Goal: Navigation & Orientation: Find specific page/section

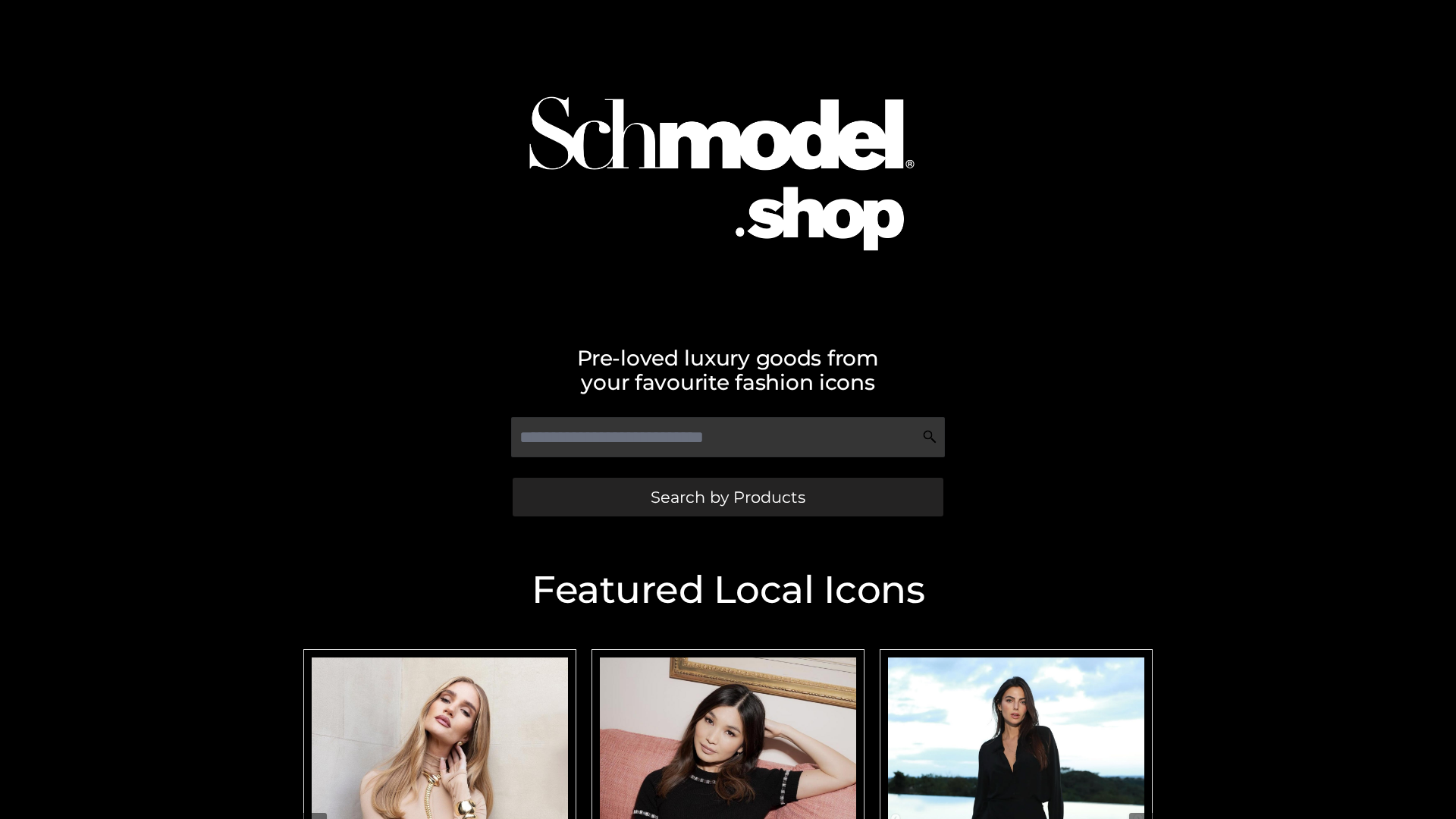
click at [728, 497] on span "Search by Products" at bounding box center [728, 497] width 155 height 16
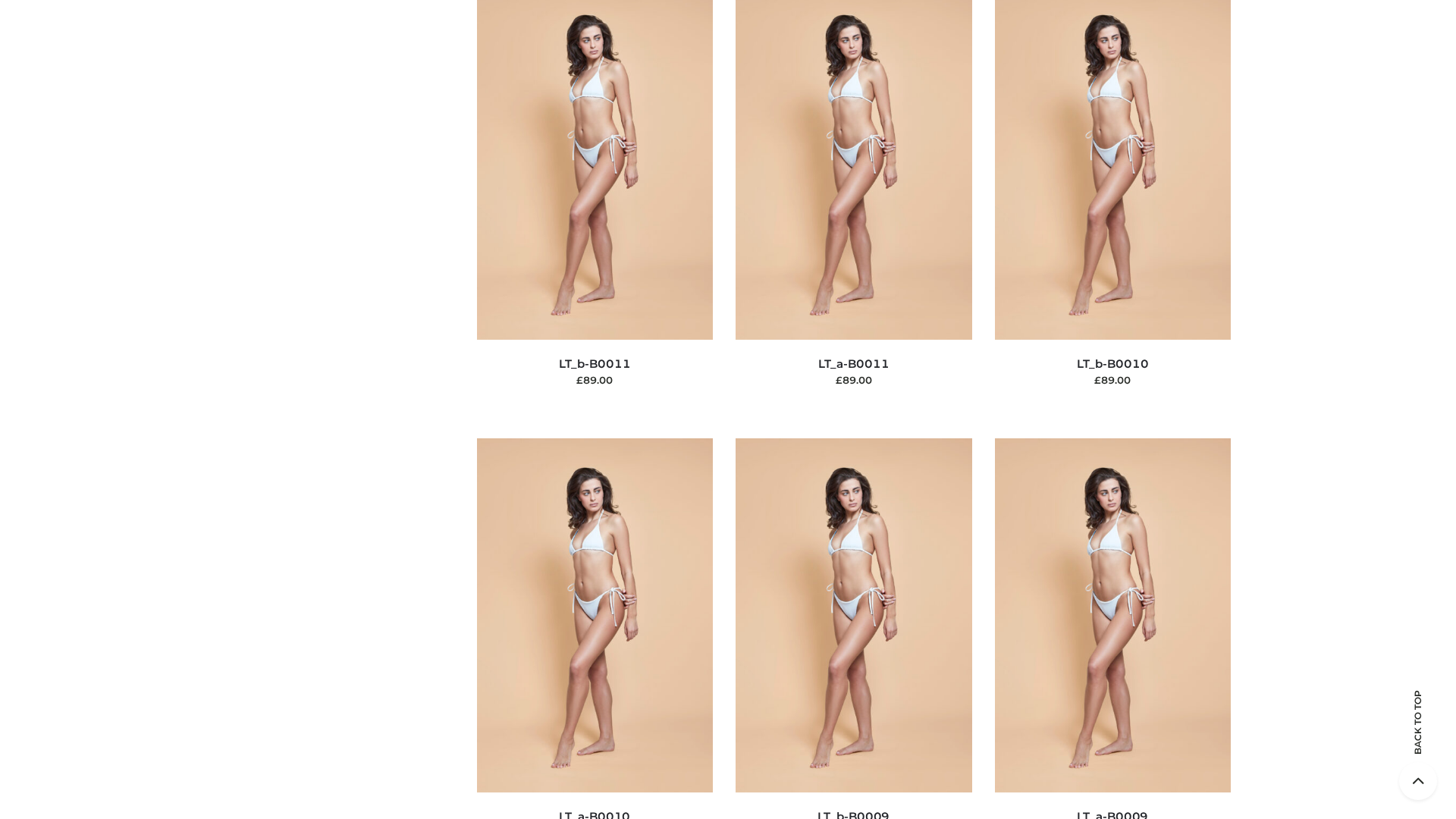
scroll to position [6812, 0]
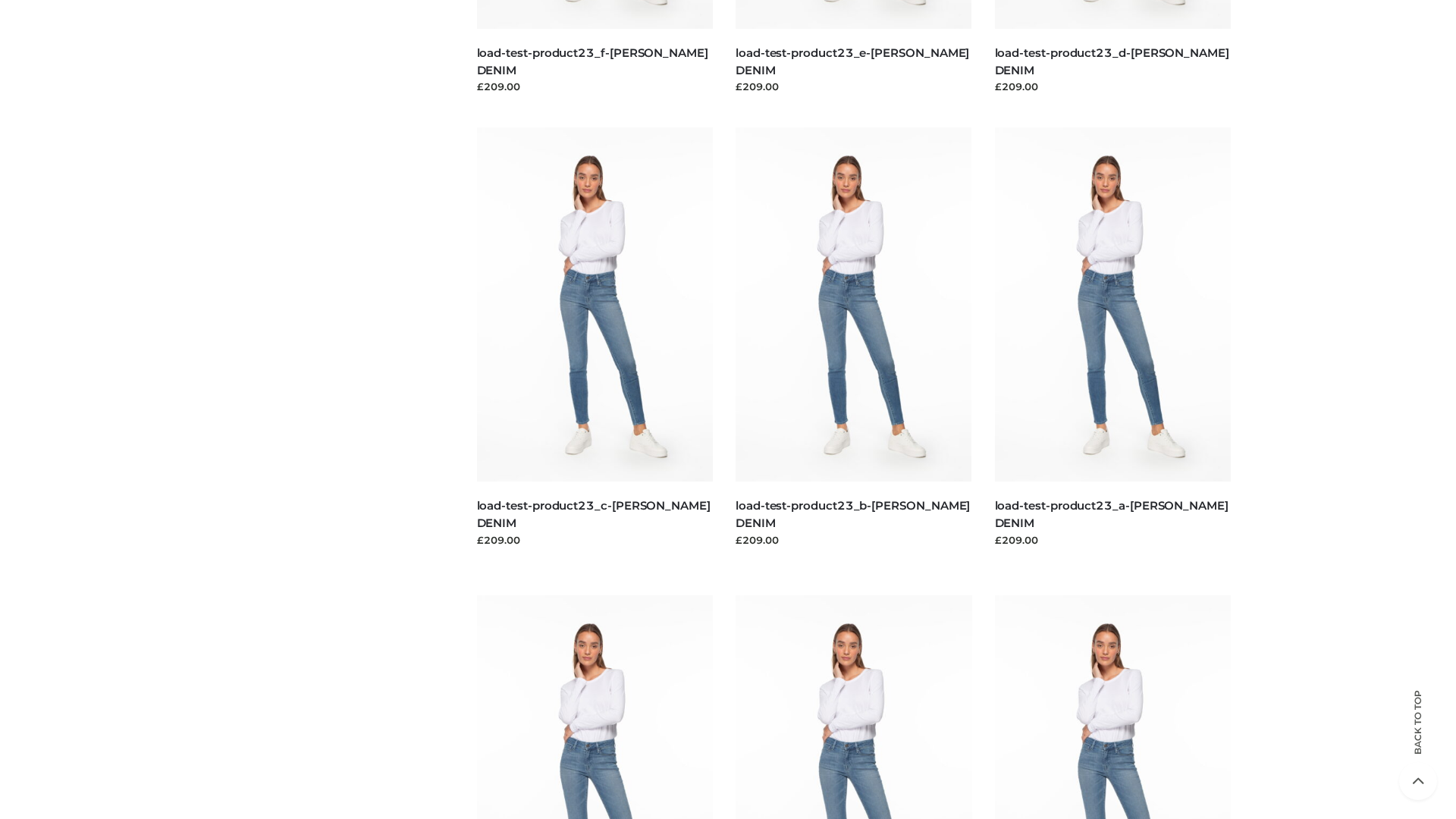
scroll to position [1331, 0]
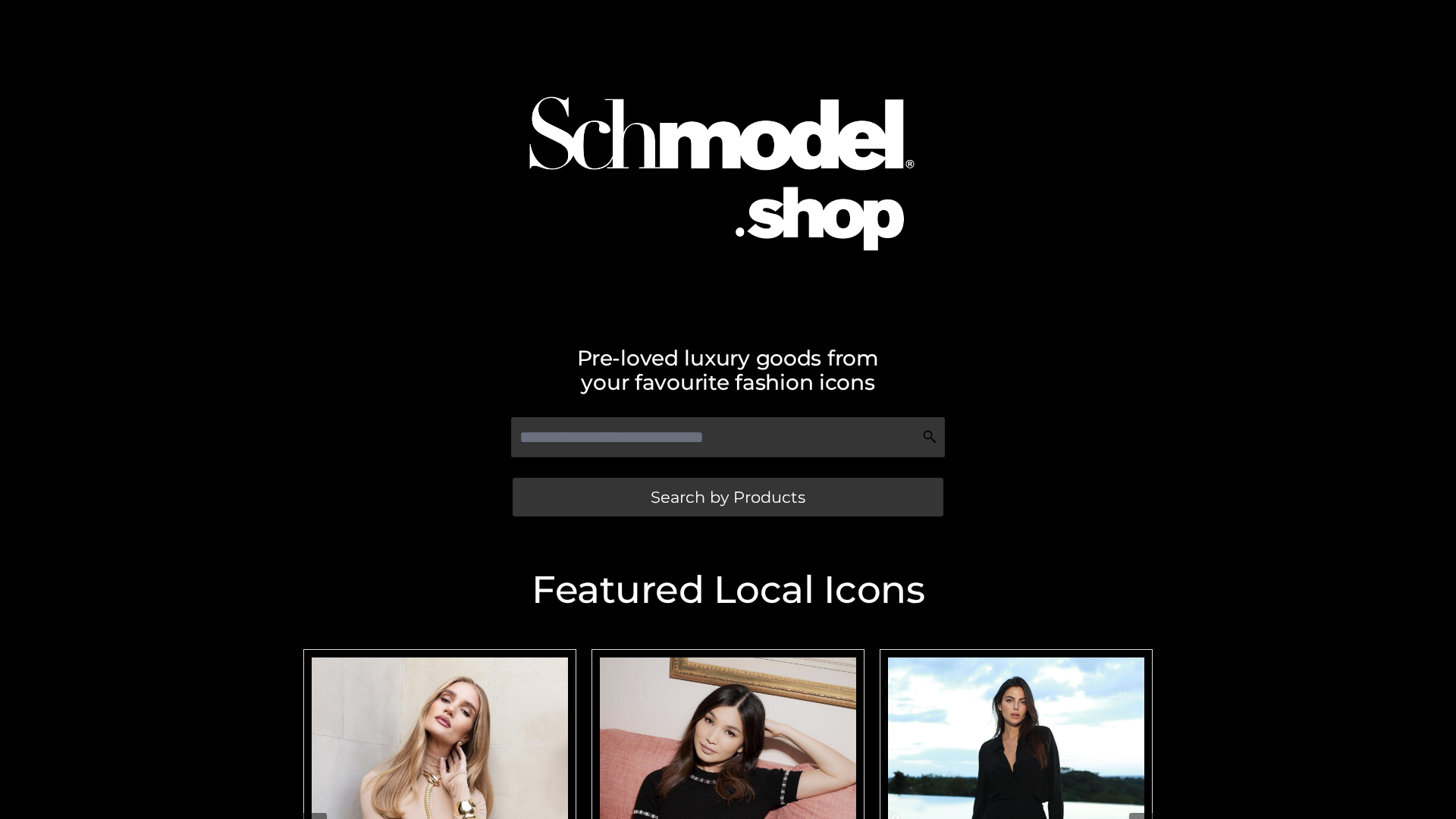
click at [728, 497] on span "Search by Products" at bounding box center [728, 497] width 155 height 16
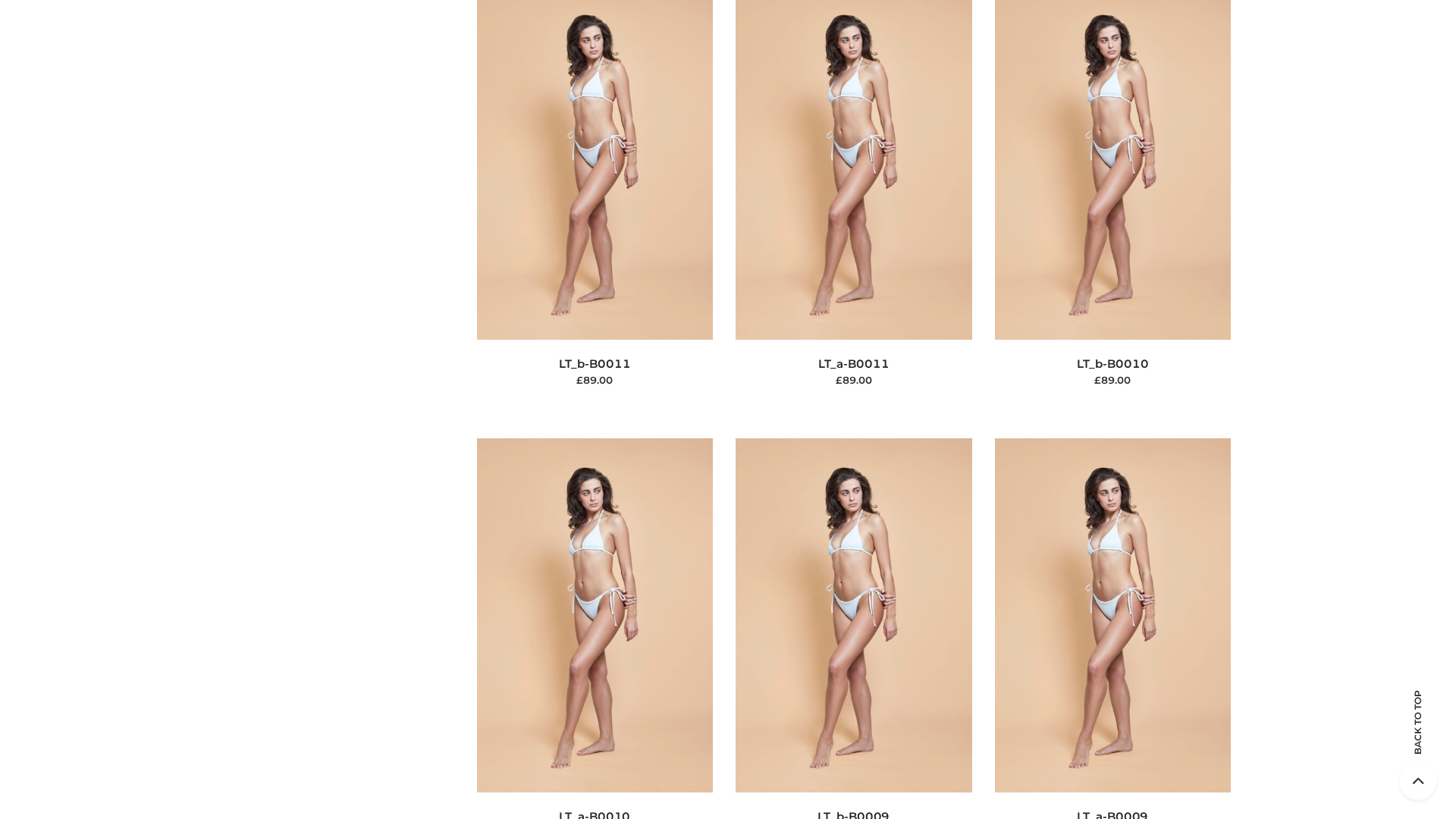
scroll to position [6812, 0]
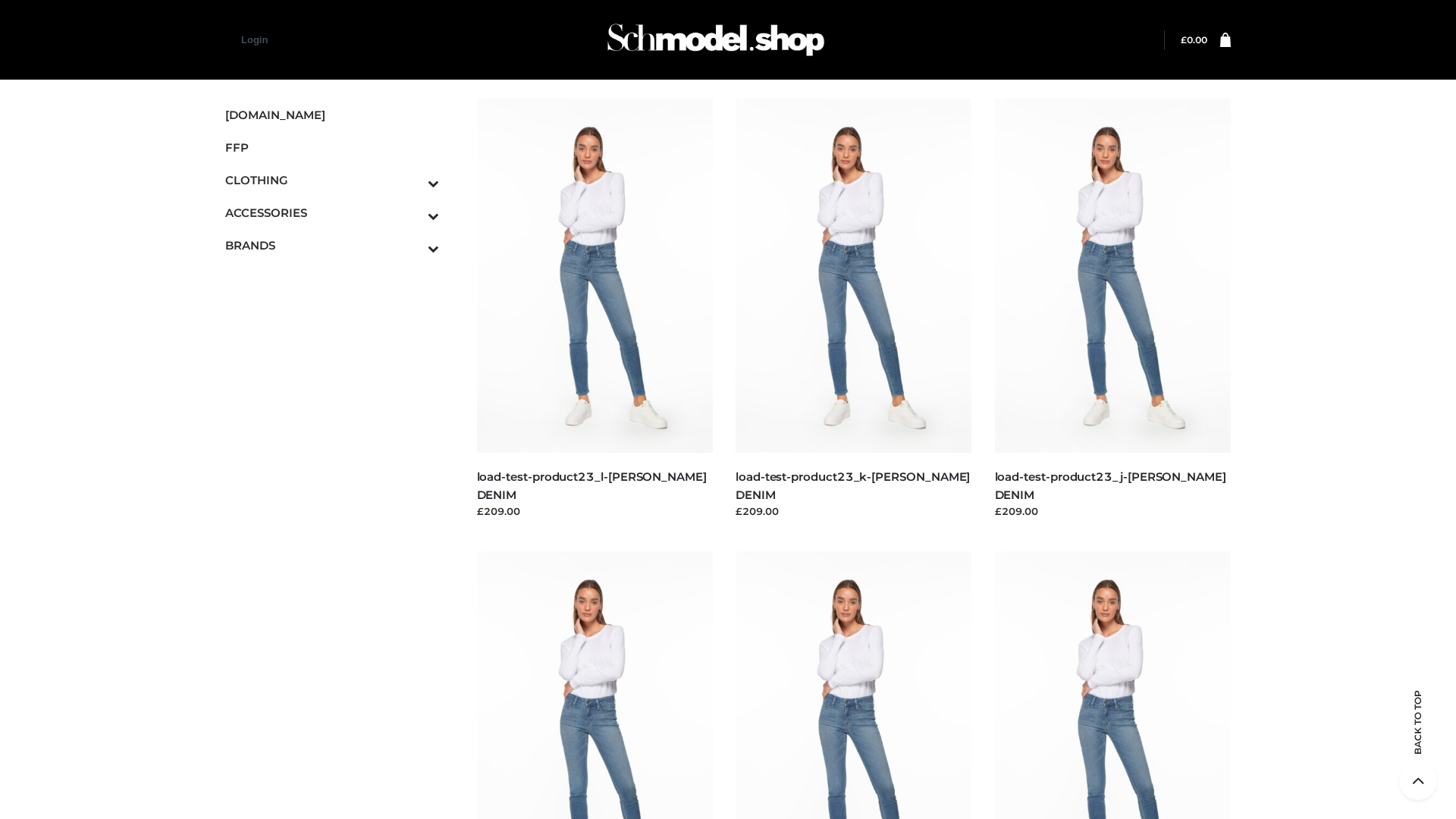
scroll to position [1331, 0]
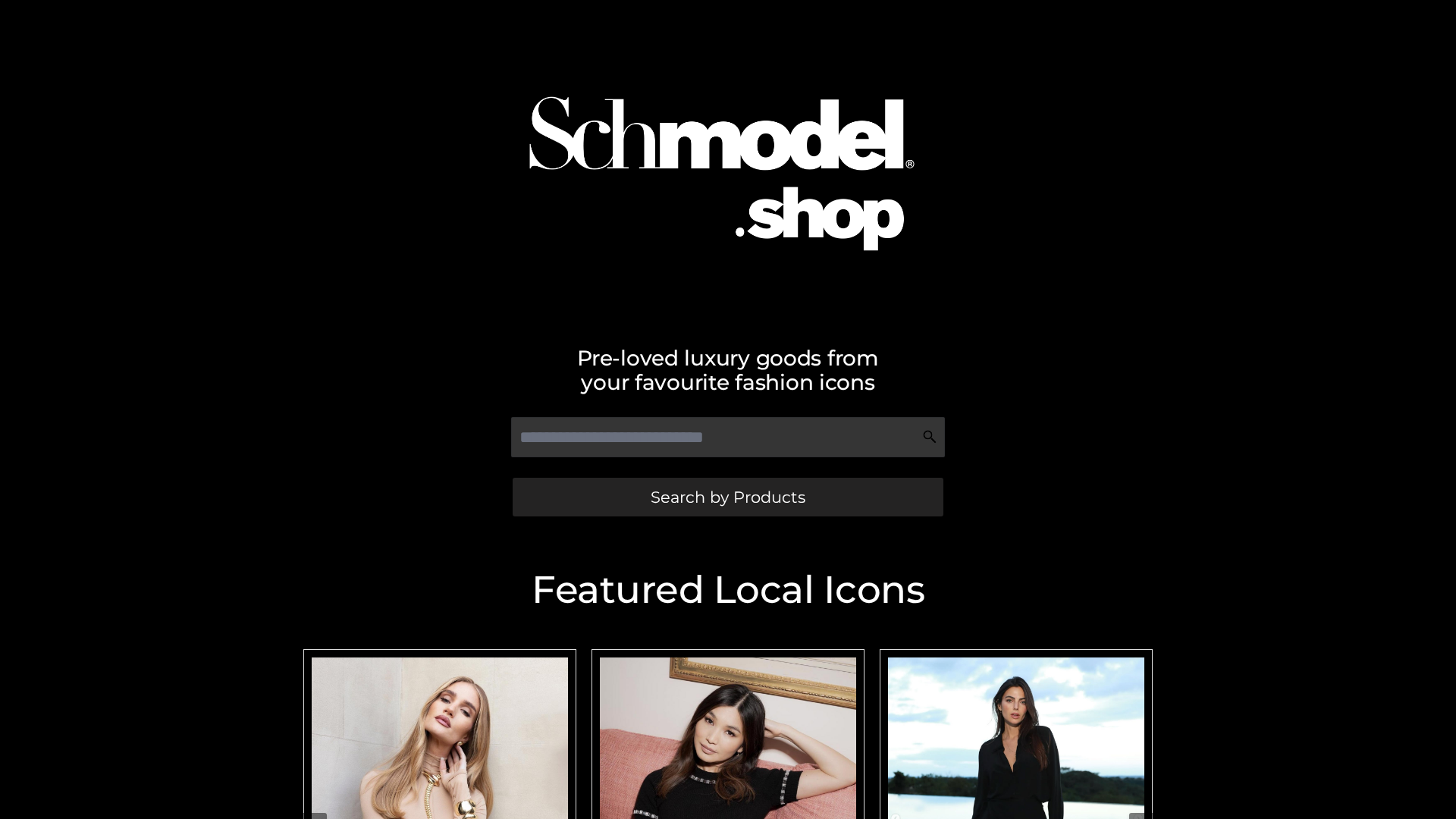
click at [728, 497] on span "Search by Products" at bounding box center [728, 497] width 155 height 16
